Goal: Check status

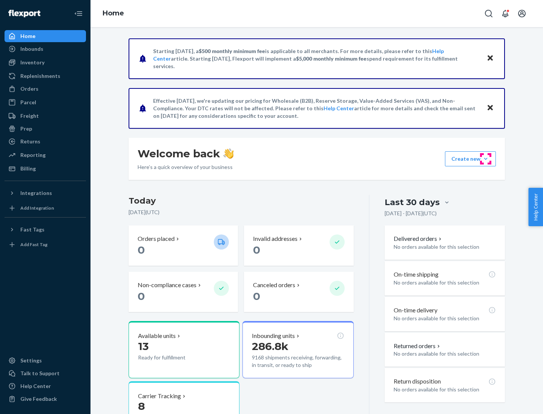
click at [485, 159] on button "Create new Create new inbound Create new order Create new product" at bounding box center [470, 158] width 51 height 15
click at [26, 129] on div "Prep" at bounding box center [26, 129] width 12 height 8
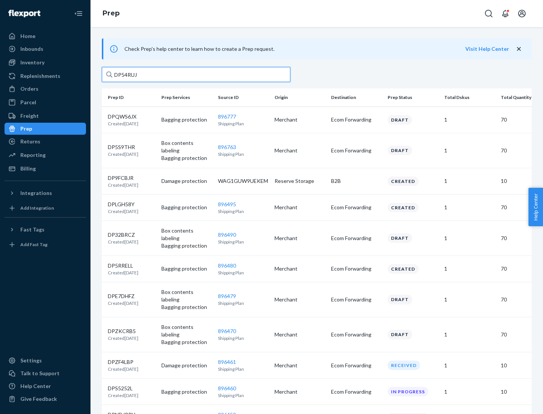
type input "DP54RUJL"
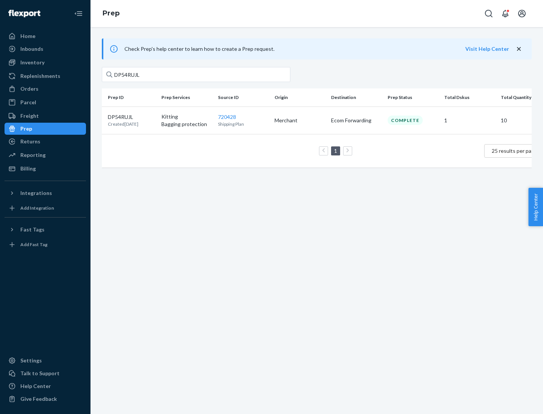
click at [131, 116] on p "DP54RUJL" at bounding box center [123, 117] width 31 height 8
